Goal: Complete application form

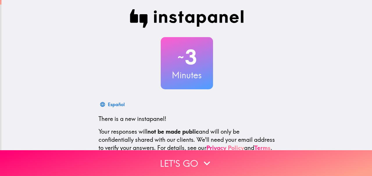
scroll to position [65, 0]
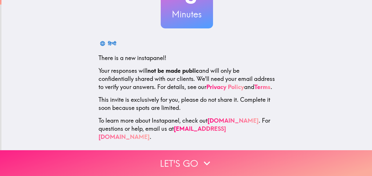
click at [178, 151] on button "Let's go" at bounding box center [186, 164] width 372 height 26
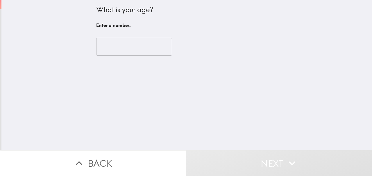
scroll to position [0, 0]
click at [118, 51] on input "number" at bounding box center [134, 47] width 76 height 18
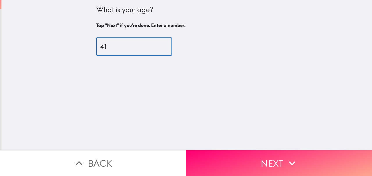
type input "41"
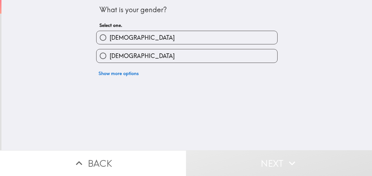
click at [126, 54] on label "[DEMOGRAPHIC_DATA]" at bounding box center [187, 55] width 181 height 13
click at [110, 54] on input "[DEMOGRAPHIC_DATA]" at bounding box center [103, 55] width 13 height 13
radio input "true"
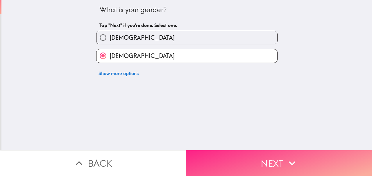
click at [252, 163] on button "Next" at bounding box center [279, 164] width 186 height 26
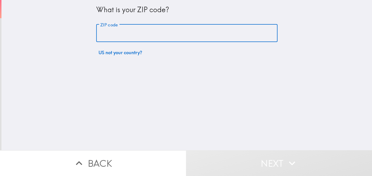
click at [125, 33] on input "ZIP code" at bounding box center [186, 33] width 181 height 18
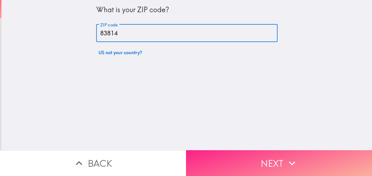
type input "83814"
click at [244, 151] on button "Next" at bounding box center [279, 164] width 186 height 26
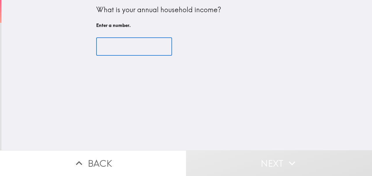
click at [127, 49] on input "number" at bounding box center [134, 47] width 76 height 18
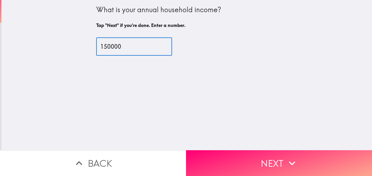
click at [106, 47] on input "150000" at bounding box center [134, 47] width 76 height 18
click at [99, 47] on input "150000" at bounding box center [134, 47] width 76 height 18
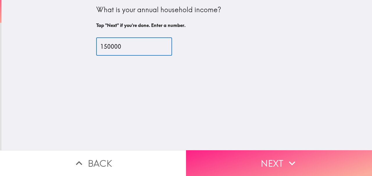
type input "150000"
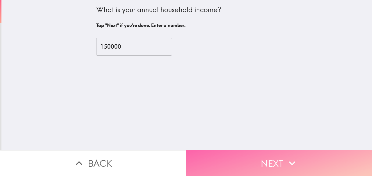
click at [260, 155] on button "Next" at bounding box center [279, 164] width 186 height 26
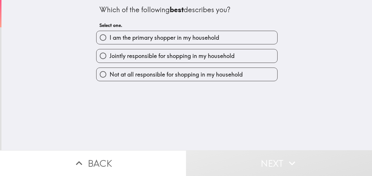
click at [161, 49] on div "Jointly responsible for shopping in my household" at bounding box center [185, 53] width 186 height 18
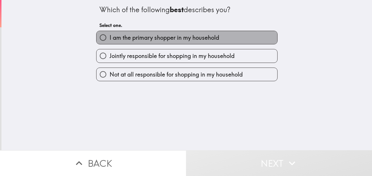
click at [156, 38] on span "I am the primary shopper in my household" at bounding box center [165, 38] width 110 height 8
click at [110, 38] on input "I am the primary shopper in my household" at bounding box center [103, 37] width 13 height 13
radio input "true"
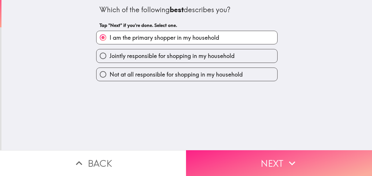
click at [238, 155] on button "Next" at bounding box center [279, 164] width 186 height 26
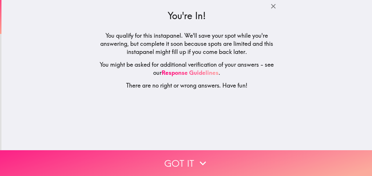
click at [182, 159] on button "Got it" at bounding box center [186, 164] width 372 height 26
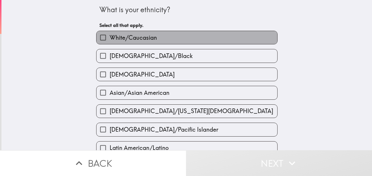
click at [145, 35] on span "White/Caucasian" at bounding box center [133, 38] width 47 height 8
click at [110, 35] on input "White/Caucasian" at bounding box center [103, 37] width 13 height 13
checkbox input "true"
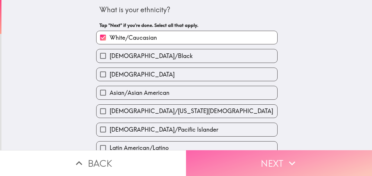
click at [212, 158] on button "Next" at bounding box center [279, 164] width 186 height 26
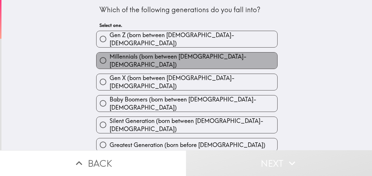
click at [163, 59] on span "Millennials (born between [DEMOGRAPHIC_DATA]-[DEMOGRAPHIC_DATA])" at bounding box center [194, 61] width 168 height 16
click at [110, 59] on input "Millennials (born between [DEMOGRAPHIC_DATA]-[DEMOGRAPHIC_DATA])" at bounding box center [103, 60] width 13 height 13
radio input "true"
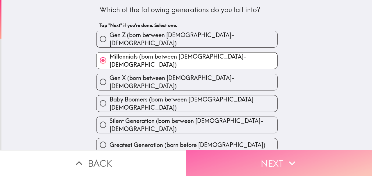
click at [222, 164] on button "Next" at bounding box center [279, 164] width 186 height 26
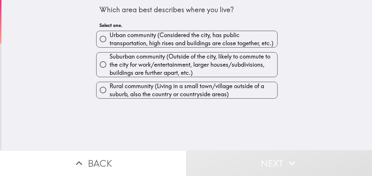
click at [148, 35] on span "Urban community (Considered the city, has public transportation, high rises and…" at bounding box center [194, 39] width 168 height 16
click at [110, 35] on input "Urban community (Considered the city, has public transportation, high rises and…" at bounding box center [103, 39] width 13 height 13
radio input "true"
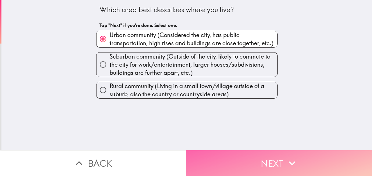
click at [248, 160] on button "Next" at bounding box center [279, 164] width 186 height 26
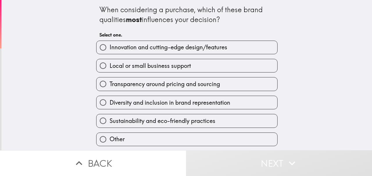
click at [151, 51] on span "Innovation and cutting-edge design/features" at bounding box center [169, 47] width 118 height 8
click at [110, 51] on input "Innovation and cutting-edge design/features" at bounding box center [103, 47] width 13 height 13
radio input "true"
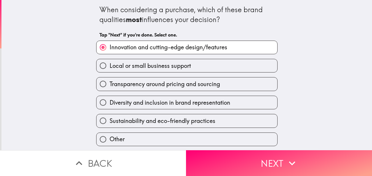
scroll to position [19, 0]
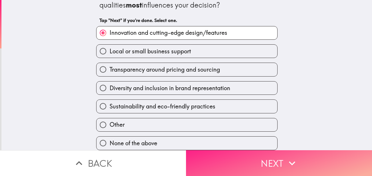
click at [221, 154] on button "Next" at bounding box center [279, 164] width 186 height 26
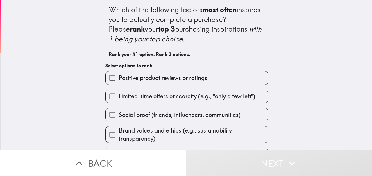
scroll to position [29, 0]
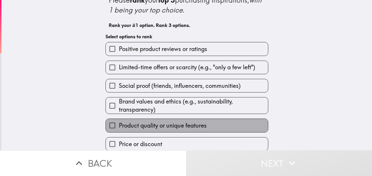
click at [174, 124] on span "Product quality or unique features" at bounding box center [163, 126] width 88 height 8
click at [119, 124] on input "Product quality or unique features" at bounding box center [112, 125] width 13 height 13
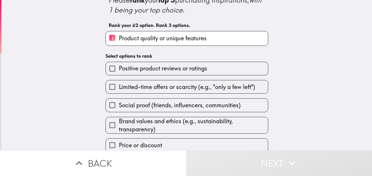
scroll to position [54, 0]
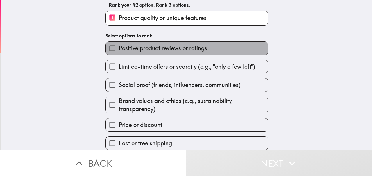
click at [157, 44] on span "Positive product reviews or ratings" at bounding box center [163, 48] width 88 height 8
click at [119, 42] on input "Positive product reviews or ratings" at bounding box center [112, 48] width 13 height 13
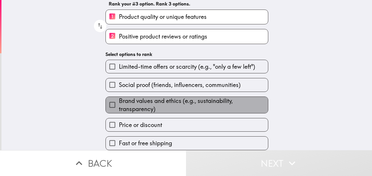
click at [167, 100] on span "Brand values and ethics (e.g., sustainability, transparency)" at bounding box center [193, 105] width 149 height 16
click at [119, 100] on input "Brand values and ethics (e.g., sustainability, transparency)" at bounding box center [112, 105] width 13 height 13
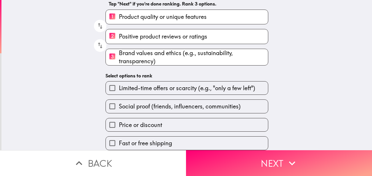
scroll to position [55, 0]
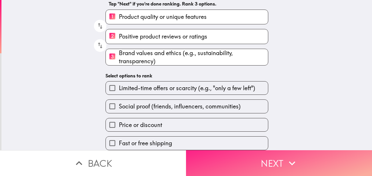
click at [244, 156] on button "Next" at bounding box center [279, 164] width 186 height 26
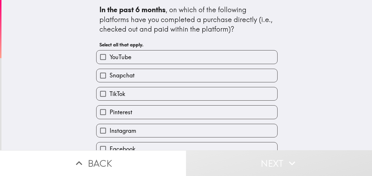
click at [138, 58] on label "YouTube" at bounding box center [187, 57] width 181 height 13
click at [110, 58] on input "YouTube" at bounding box center [103, 57] width 13 height 13
checkbox input "true"
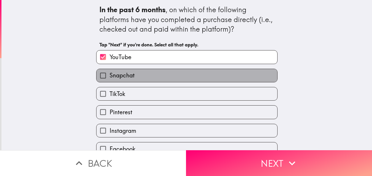
click at [133, 76] on label "Snapchat" at bounding box center [187, 75] width 181 height 13
click at [110, 76] on input "Snapchat" at bounding box center [103, 75] width 13 height 13
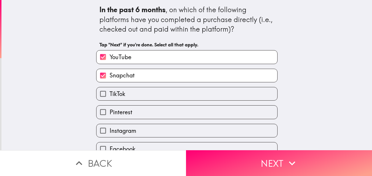
click at [137, 75] on label "Snapchat" at bounding box center [187, 75] width 181 height 13
click at [110, 75] on input "Snapchat" at bounding box center [103, 75] width 13 height 13
checkbox input "false"
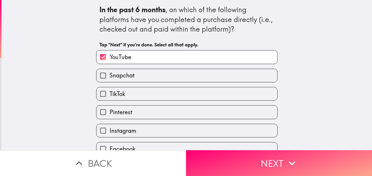
click at [148, 58] on label "YouTube" at bounding box center [187, 57] width 181 height 13
click at [110, 58] on input "YouTube" at bounding box center [103, 57] width 13 height 13
checkbox input "false"
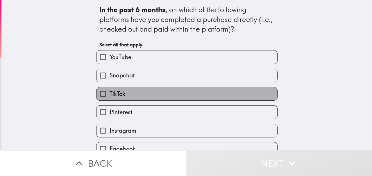
click at [139, 95] on label "TikTok" at bounding box center [187, 94] width 181 height 13
click at [110, 95] on input "TikTok" at bounding box center [103, 94] width 13 height 13
checkbox input "true"
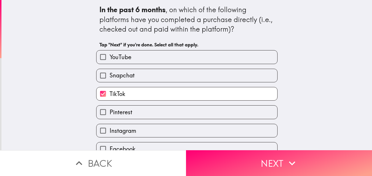
click at [134, 114] on label "Pinterest" at bounding box center [187, 112] width 181 height 13
click at [110, 114] on input "Pinterest" at bounding box center [103, 112] width 13 height 13
checkbox input "true"
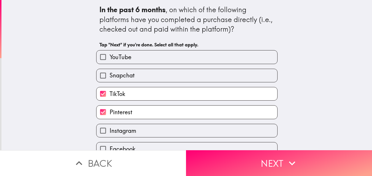
click at [127, 133] on span "Instagram" at bounding box center [123, 131] width 27 height 8
click at [110, 133] on input "Instagram" at bounding box center [103, 130] width 13 height 13
checkbox input "true"
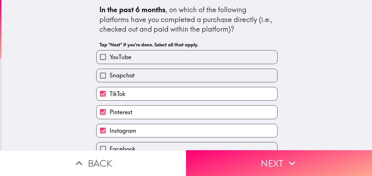
scroll to position [28, 0]
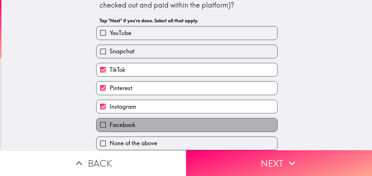
click at [126, 121] on span "Facebook" at bounding box center [123, 125] width 26 height 8
click at [110, 121] on input "Facebook" at bounding box center [103, 125] width 13 height 13
checkbox input "true"
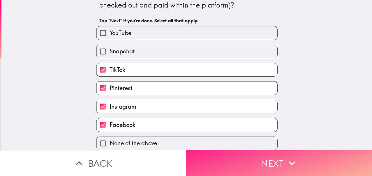
click at [238, 155] on button "Next" at bounding box center [279, 164] width 186 height 26
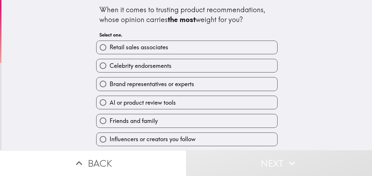
click at [138, 83] on span "Brand representatives or experts" at bounding box center [152, 84] width 85 height 8
click at [110, 83] on input "Brand representatives or experts" at bounding box center [103, 84] width 13 height 13
radio input "true"
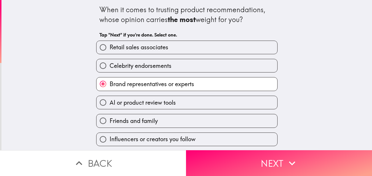
scroll to position [0, 0]
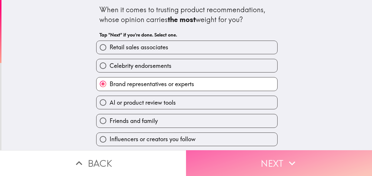
click at [223, 154] on button "Next" at bounding box center [279, 164] width 186 height 26
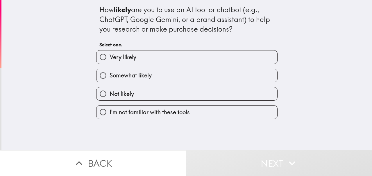
click at [141, 89] on label "Not likely" at bounding box center [187, 94] width 181 height 13
click at [110, 89] on input "Not likely" at bounding box center [103, 94] width 13 height 13
radio input "true"
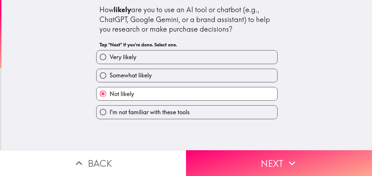
click at [141, 60] on label "Very likely" at bounding box center [187, 57] width 181 height 13
click at [110, 60] on input "Very likely" at bounding box center [103, 57] width 13 height 13
radio input "true"
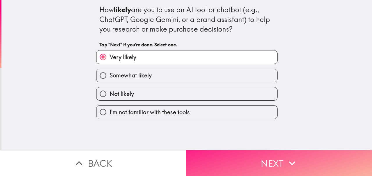
click at [261, 153] on button "Next" at bounding box center [279, 164] width 186 height 26
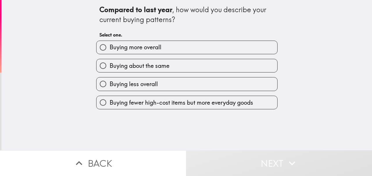
click at [149, 45] on span "Buying more overall" at bounding box center [136, 47] width 52 height 8
click at [110, 45] on input "Buying more overall" at bounding box center [103, 47] width 13 height 13
radio input "true"
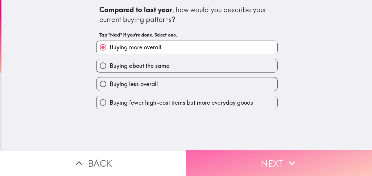
click at [233, 159] on button "Next" at bounding box center [279, 164] width 186 height 26
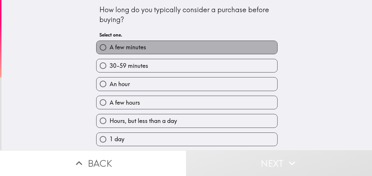
click at [130, 50] on span "A few minutes" at bounding box center [128, 47] width 37 height 8
click at [110, 50] on input "A few minutes" at bounding box center [103, 47] width 13 height 13
radio input "true"
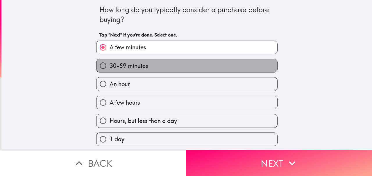
click at [159, 71] on label "30-59 minutes" at bounding box center [187, 65] width 181 height 13
click at [110, 71] on input "30-59 minutes" at bounding box center [103, 65] width 13 height 13
radio input "true"
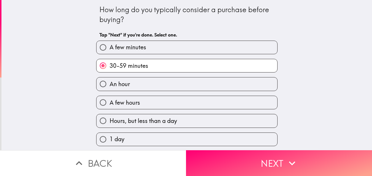
click at [140, 102] on label "A few hours" at bounding box center [187, 102] width 181 height 13
click at [110, 102] on input "A few hours" at bounding box center [103, 102] width 13 height 13
radio input "true"
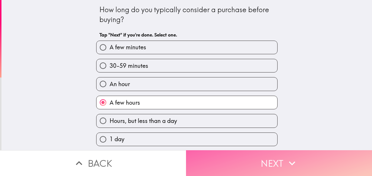
click at [242, 154] on button "Next" at bounding box center [279, 164] width 186 height 26
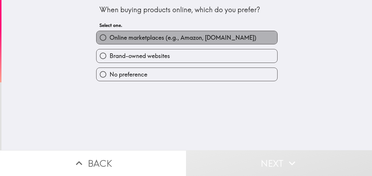
click at [143, 37] on span "Online marketplaces (e.g., Amazon, [DOMAIN_NAME])" at bounding box center [183, 38] width 147 height 8
click at [110, 37] on input "Online marketplaces (e.g., Amazon, [DOMAIN_NAME])" at bounding box center [103, 37] width 13 height 13
radio input "true"
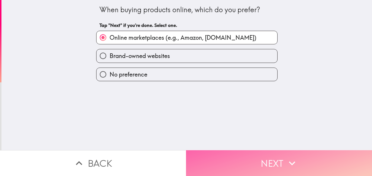
click at [219, 159] on button "Next" at bounding box center [279, 164] width 186 height 26
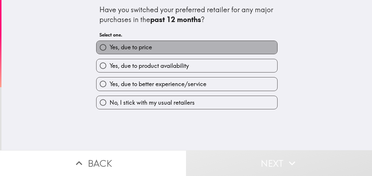
click at [152, 45] on label "Yes, due to price" at bounding box center [187, 47] width 181 height 13
click at [110, 45] on input "Yes, due to price" at bounding box center [103, 47] width 13 height 13
radio input "true"
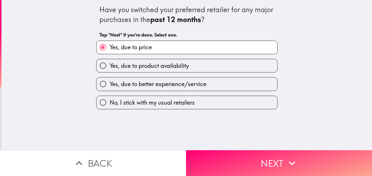
click at [179, 71] on label "Yes, due to product availability" at bounding box center [187, 65] width 181 height 13
click at [110, 71] on input "Yes, due to product availability" at bounding box center [103, 65] width 13 height 13
radio input "true"
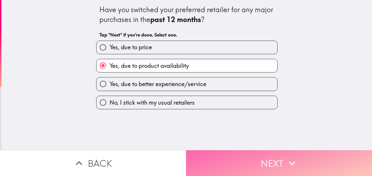
click at [213, 154] on button "Next" at bounding box center [279, 164] width 186 height 26
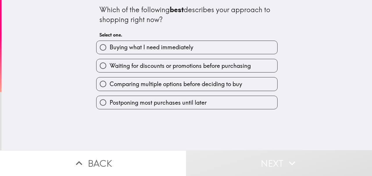
click at [160, 49] on span "Buying what I need immediately" at bounding box center [152, 47] width 84 height 8
click at [110, 49] on input "Buying what I need immediately" at bounding box center [103, 47] width 13 height 13
radio input "true"
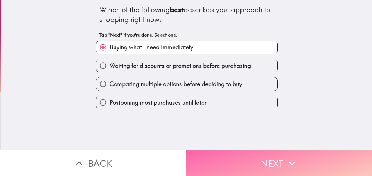
click at [220, 166] on button "Next" at bounding box center [279, 164] width 186 height 26
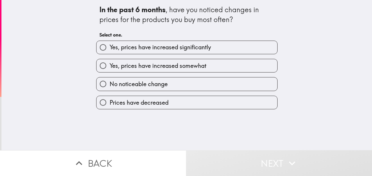
click at [165, 48] on span "Yes, prices have increased significantly" at bounding box center [160, 47] width 101 height 8
click at [110, 48] on input "Yes, prices have increased significantly" at bounding box center [103, 47] width 13 height 13
radio input "true"
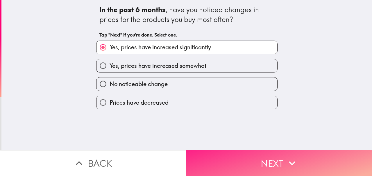
click at [222, 163] on button "Next" at bounding box center [279, 164] width 186 height 26
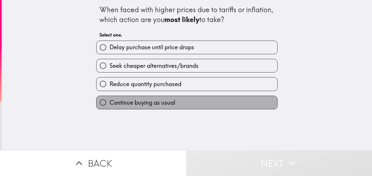
click at [163, 104] on span "Continue buying as usual" at bounding box center [143, 103] width 66 height 8
click at [110, 104] on input "Continue buying as usual" at bounding box center [103, 102] width 13 height 13
radio input "true"
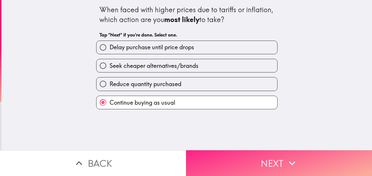
click at [225, 156] on button "Next" at bounding box center [279, 164] width 186 height 26
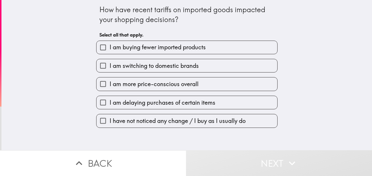
click at [144, 47] on span "I am buying fewer imported products" at bounding box center [158, 47] width 96 height 8
click at [110, 47] on input "I am buying fewer imported products" at bounding box center [103, 47] width 13 height 13
checkbox input "true"
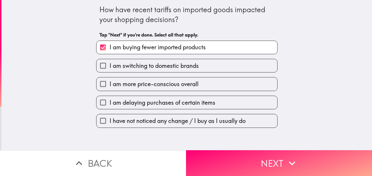
click at [152, 82] on span "I am more price-conscious overall" at bounding box center [154, 84] width 89 height 8
click at [110, 82] on input "I am more price-conscious overall" at bounding box center [103, 84] width 13 height 13
checkbox input "true"
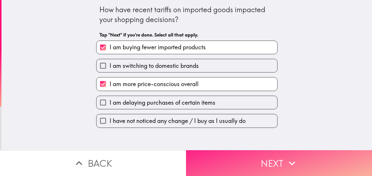
click at [228, 157] on button "Next" at bounding box center [279, 164] width 186 height 26
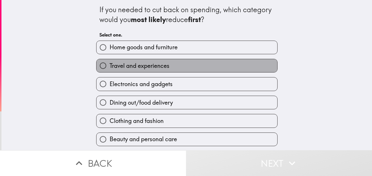
click at [147, 67] on span "Travel and experiences" at bounding box center [140, 66] width 60 height 8
click at [110, 67] on input "Travel and experiences" at bounding box center [103, 65] width 13 height 13
radio input "true"
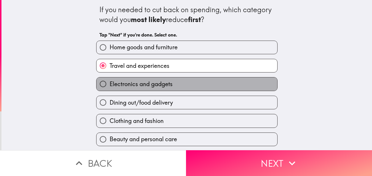
click at [146, 81] on span "Electronics and gadgets" at bounding box center [141, 84] width 63 height 8
click at [110, 81] on input "Electronics and gadgets" at bounding box center [103, 84] width 13 height 13
radio input "true"
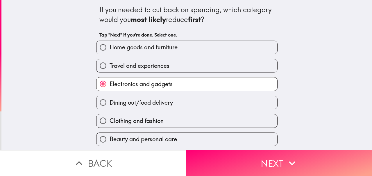
scroll to position [37, 0]
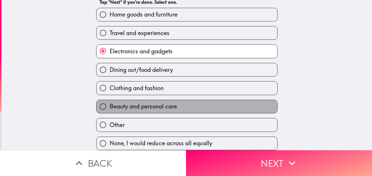
click at [158, 103] on span "Beauty and personal care" at bounding box center [143, 107] width 67 height 8
click at [110, 102] on input "Beauty and personal care" at bounding box center [103, 106] width 13 height 13
radio input "true"
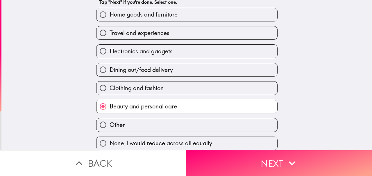
click at [161, 86] on label "Clothing and fashion" at bounding box center [187, 88] width 181 height 13
click at [110, 86] on input "Clothing and fashion" at bounding box center [103, 88] width 13 height 13
radio input "true"
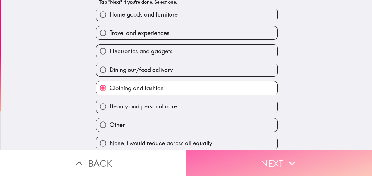
click at [212, 158] on button "Next" at bounding box center [279, 164] width 186 height 26
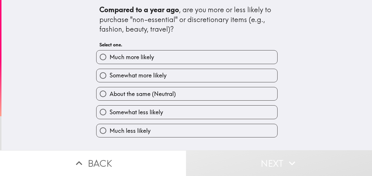
click at [145, 56] on span "Much more likely" at bounding box center [132, 57] width 44 height 8
click at [110, 56] on input "Much more likely" at bounding box center [103, 57] width 13 height 13
radio input "true"
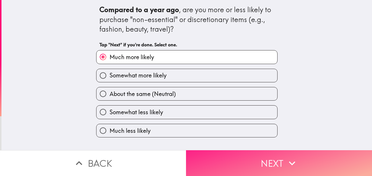
click at [236, 156] on button "Next" at bounding box center [279, 164] width 186 height 26
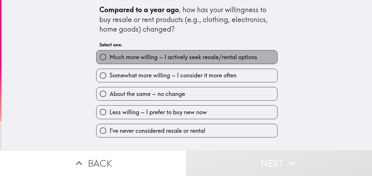
click at [147, 59] on span "Much more willing – I actively seek resale/rental options" at bounding box center [184, 57] width 148 height 8
click at [110, 59] on input "Much more willing – I actively seek resale/rental options" at bounding box center [103, 57] width 13 height 13
radio input "true"
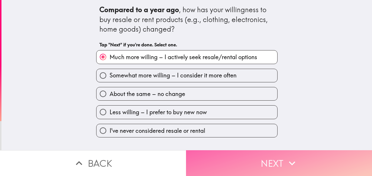
click at [213, 160] on button "Next" at bounding box center [279, 164] width 186 height 26
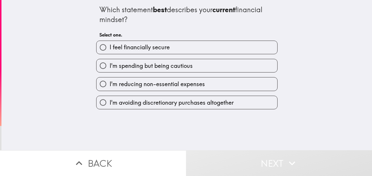
click at [147, 47] on span "I feel financially secure" at bounding box center [140, 47] width 60 height 8
click at [110, 47] on input "I feel financially secure" at bounding box center [103, 47] width 13 height 13
radio input "true"
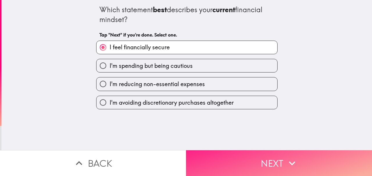
click at [209, 151] on button "Next" at bounding box center [279, 164] width 186 height 26
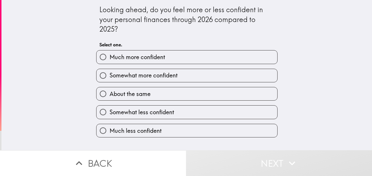
click at [165, 62] on label "Much more confident" at bounding box center [187, 57] width 181 height 13
click at [110, 62] on input "Much more confident" at bounding box center [103, 57] width 13 height 13
radio input "true"
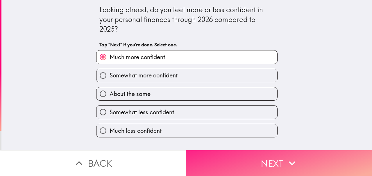
click at [230, 160] on button "Next" at bounding box center [279, 164] width 186 height 26
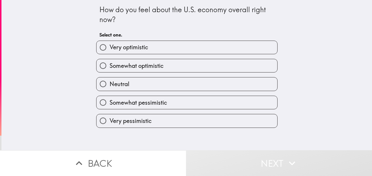
click at [134, 46] on span "Very optimistic" at bounding box center [129, 47] width 39 height 8
click at [110, 46] on input "Very optimistic" at bounding box center [103, 47] width 13 height 13
radio input "true"
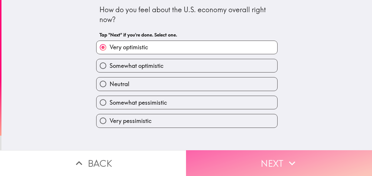
click at [241, 165] on button "Next" at bounding box center [279, 164] width 186 height 26
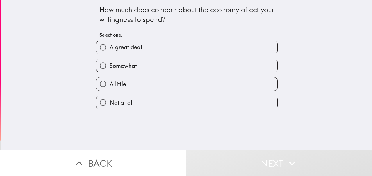
click at [139, 51] on label "A great deal" at bounding box center [187, 47] width 181 height 13
click at [110, 51] on input "A great deal" at bounding box center [103, 47] width 13 height 13
radio input "true"
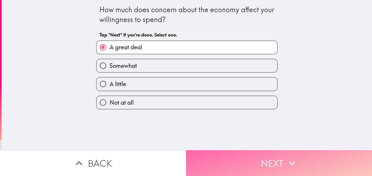
click at [220, 163] on button "Next" at bounding box center [279, 164] width 186 height 26
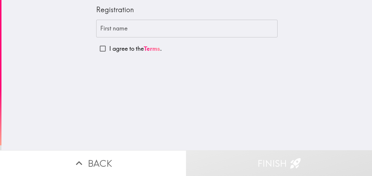
click at [132, 31] on input "First name" at bounding box center [186, 29] width 181 height 18
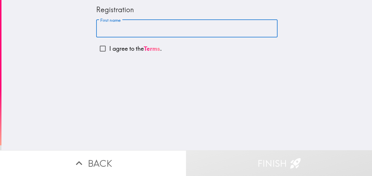
click at [121, 50] on p "I agree to the Terms ." at bounding box center [135, 49] width 53 height 8
click at [109, 50] on input "I agree to the Terms ." at bounding box center [102, 48] width 13 height 13
checkbox input "true"
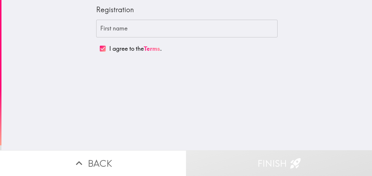
click at [1, 54] on div "Registration First name First name I agree to the Terms ." at bounding box center [186, 75] width 371 height 151
click at [108, 25] on div "First name First name" at bounding box center [186, 29] width 181 height 18
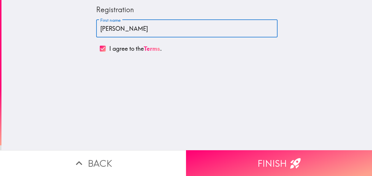
type input "[PERSON_NAME]"
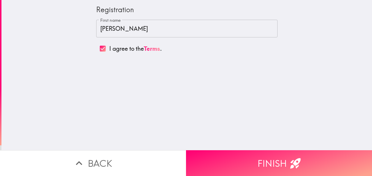
click at [113, 51] on p "I agree to the Terms ." at bounding box center [135, 49] width 53 height 8
click at [109, 51] on input "I agree to the Terms ." at bounding box center [102, 48] width 13 height 13
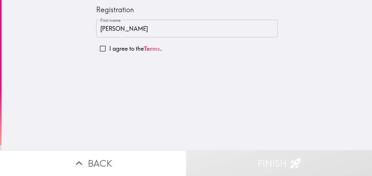
click at [113, 51] on p "I agree to the Terms ." at bounding box center [135, 49] width 53 height 8
click at [109, 51] on input "I agree to the Terms ." at bounding box center [102, 48] width 13 height 13
checkbox input "true"
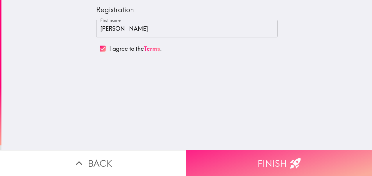
click at [242, 159] on button "Finish" at bounding box center [279, 164] width 186 height 26
